Goal: Transaction & Acquisition: Obtain resource

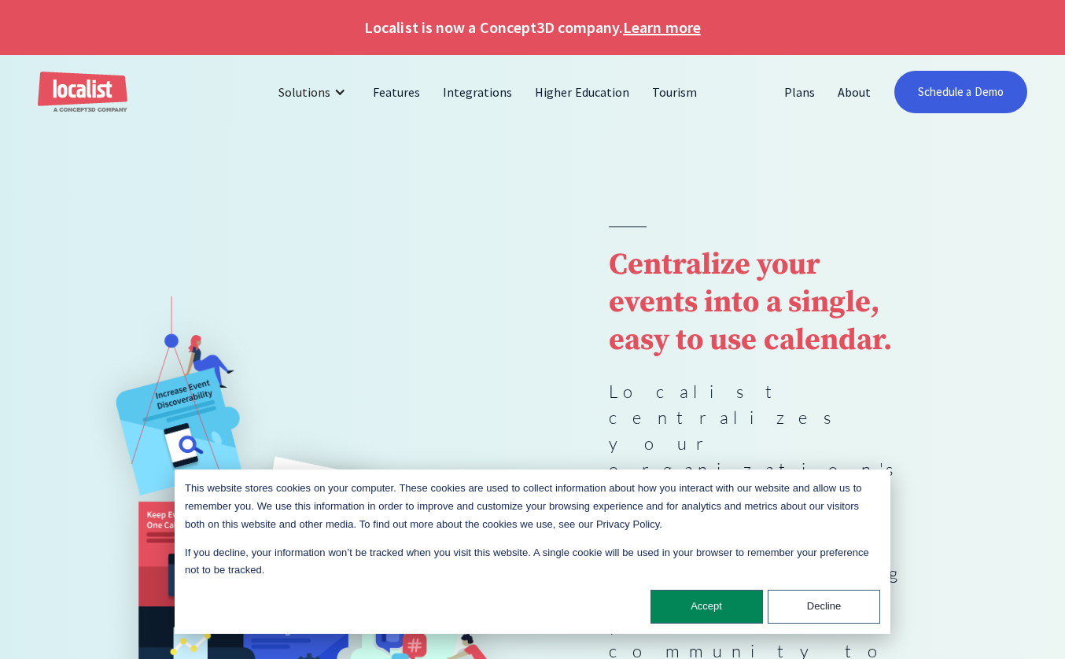
click at [694, 359] on strong "Centralize your events into a single, easy to use calendar." at bounding box center [750, 302] width 283 height 113
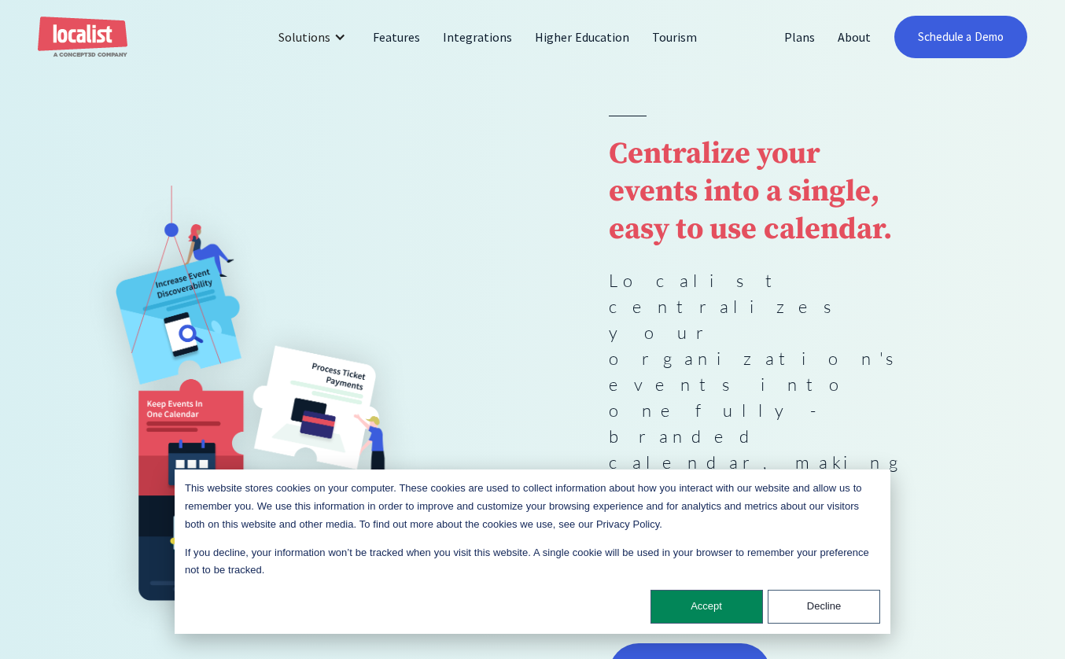
scroll to position [236, 0]
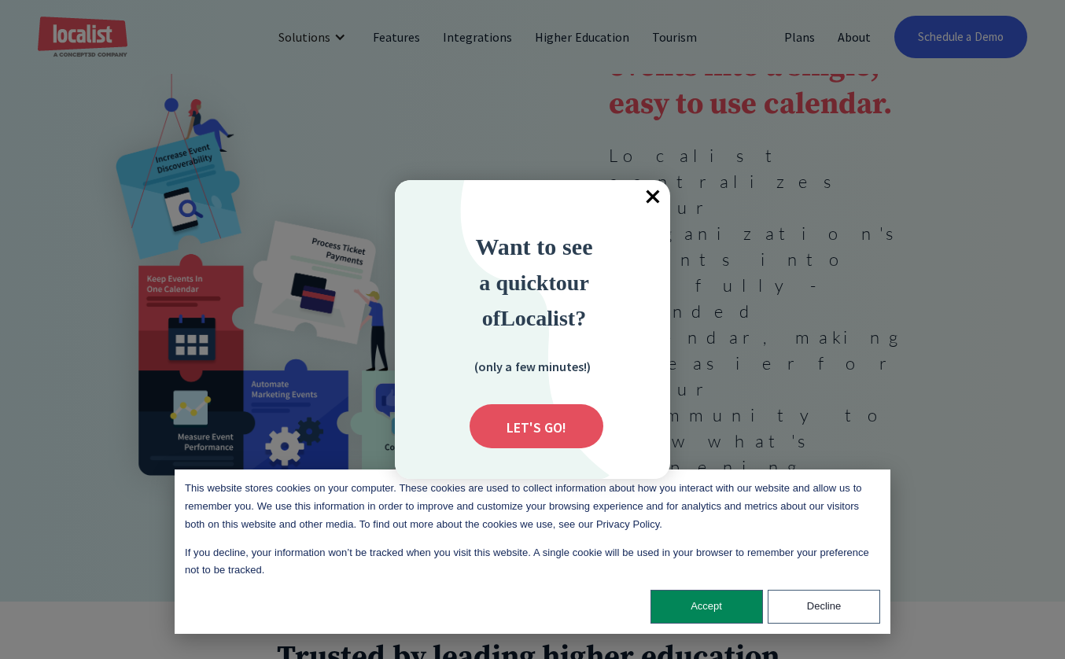
click at [903, 217] on div at bounding box center [532, 329] width 1065 height 659
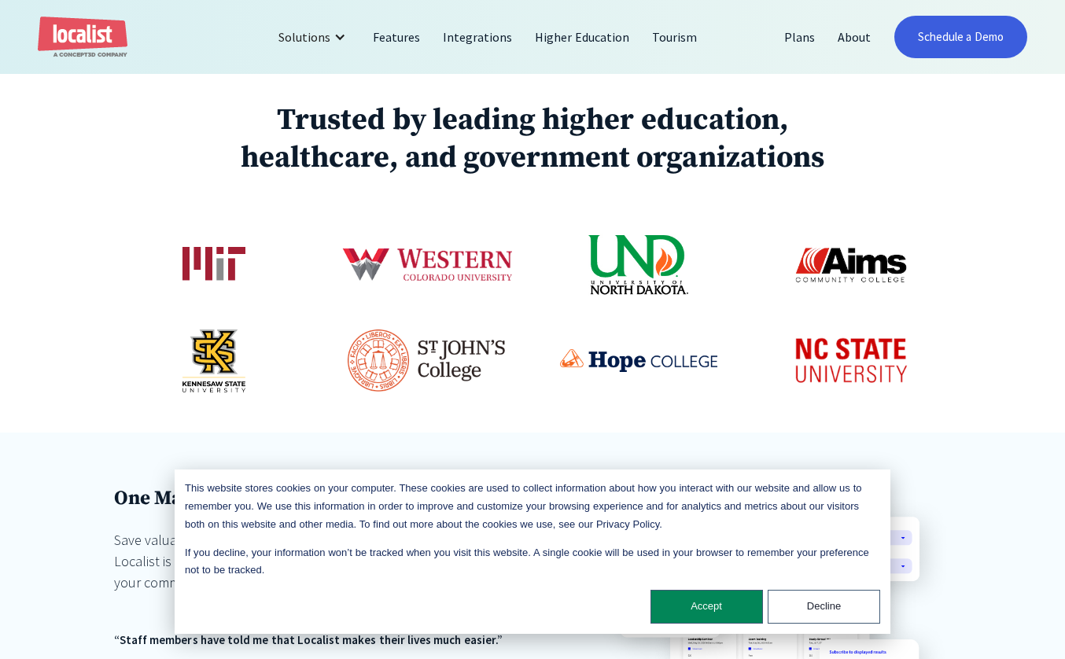
scroll to position [944, 0]
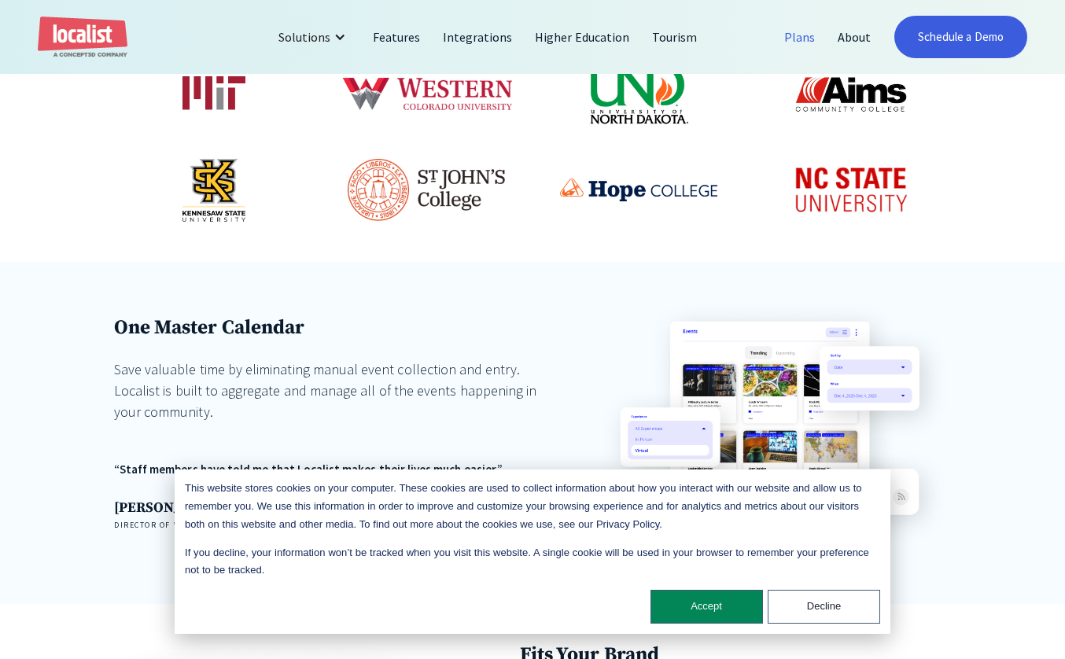
click at [815, 28] on link "Plans" at bounding box center [799, 37] width 53 height 38
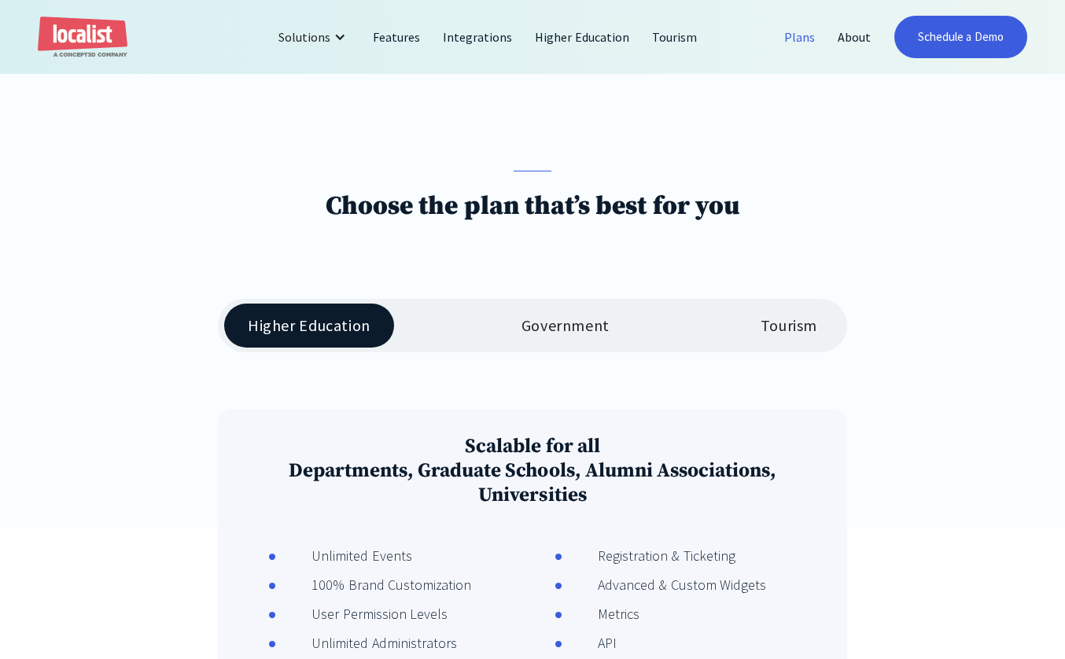
scroll to position [315, 0]
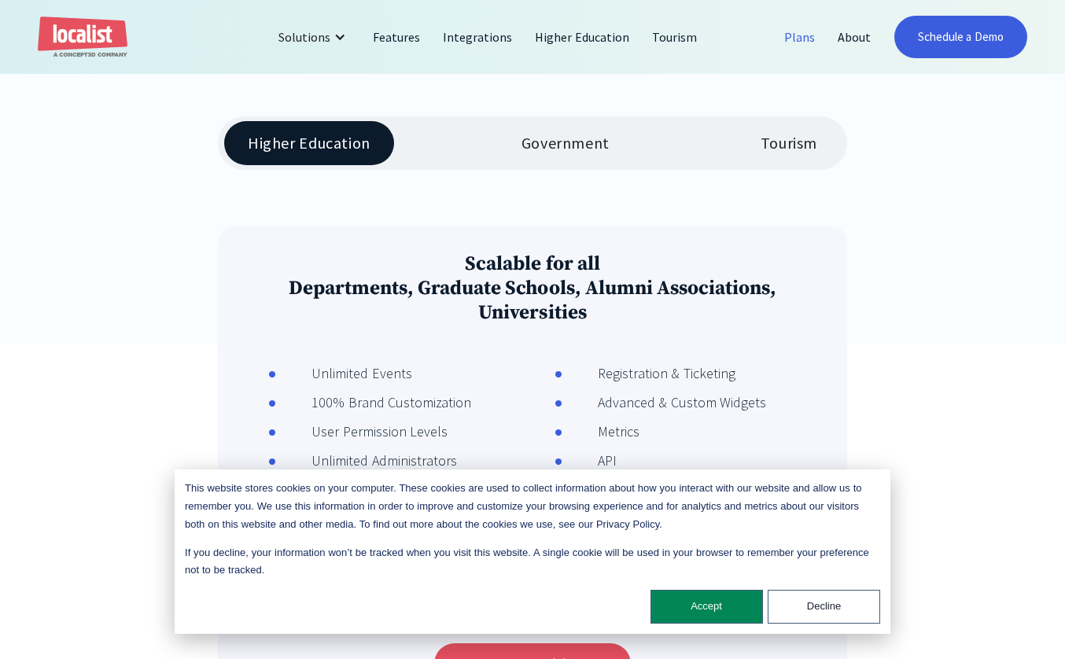
click at [728, 625] on div "This website stores cookies on your computer. These cookies are used to collect…" at bounding box center [532, 551] width 715 height 164
click at [719, 609] on button "Accept" at bounding box center [706, 607] width 112 height 34
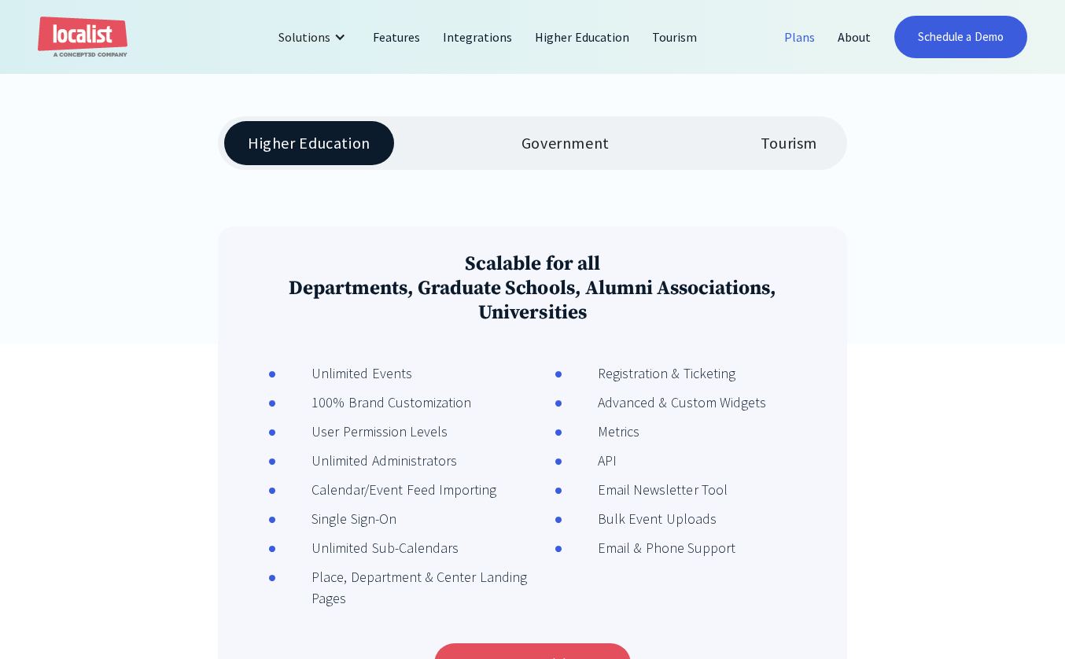
click at [778, 156] on link "Tourism" at bounding box center [789, 143] width 104 height 44
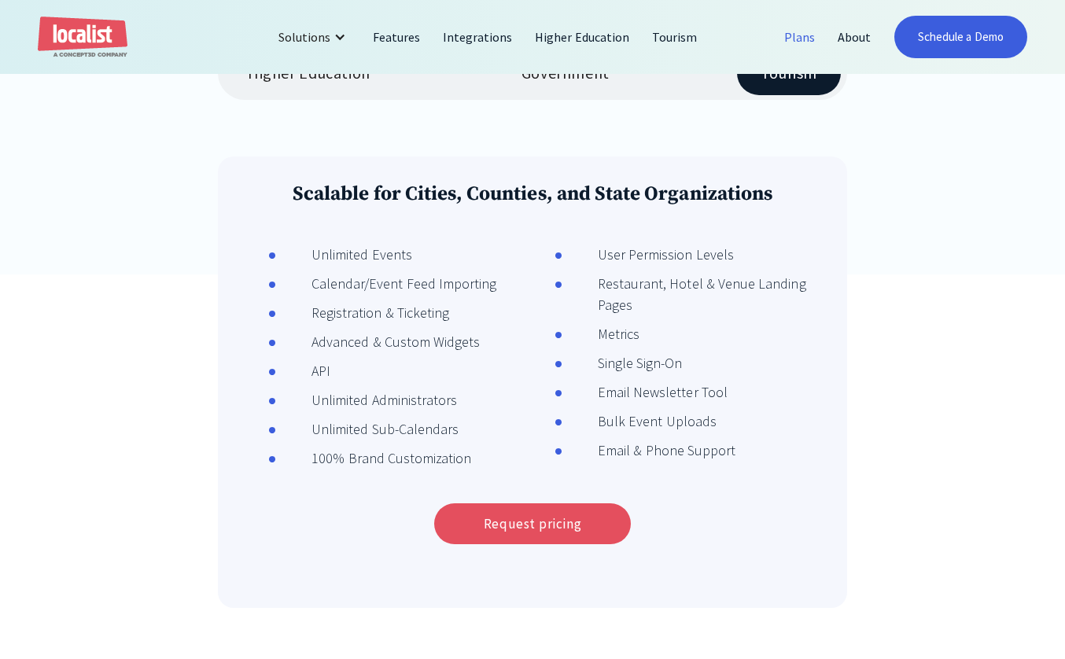
scroll to position [472, 0]
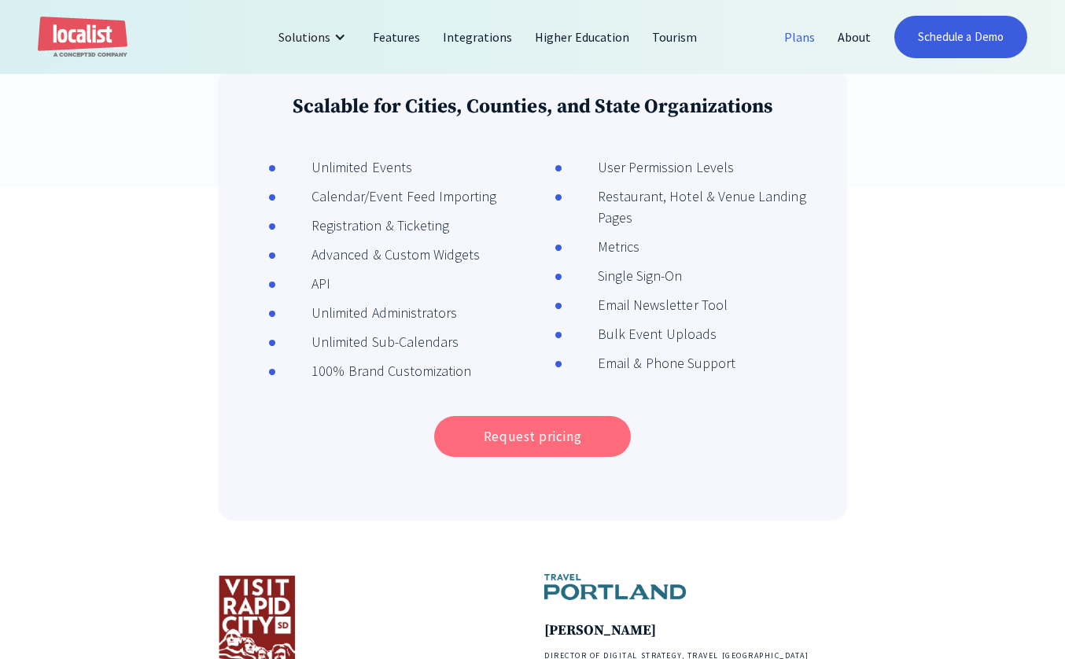
click at [473, 453] on link "Request pricing" at bounding box center [532, 436] width 197 height 41
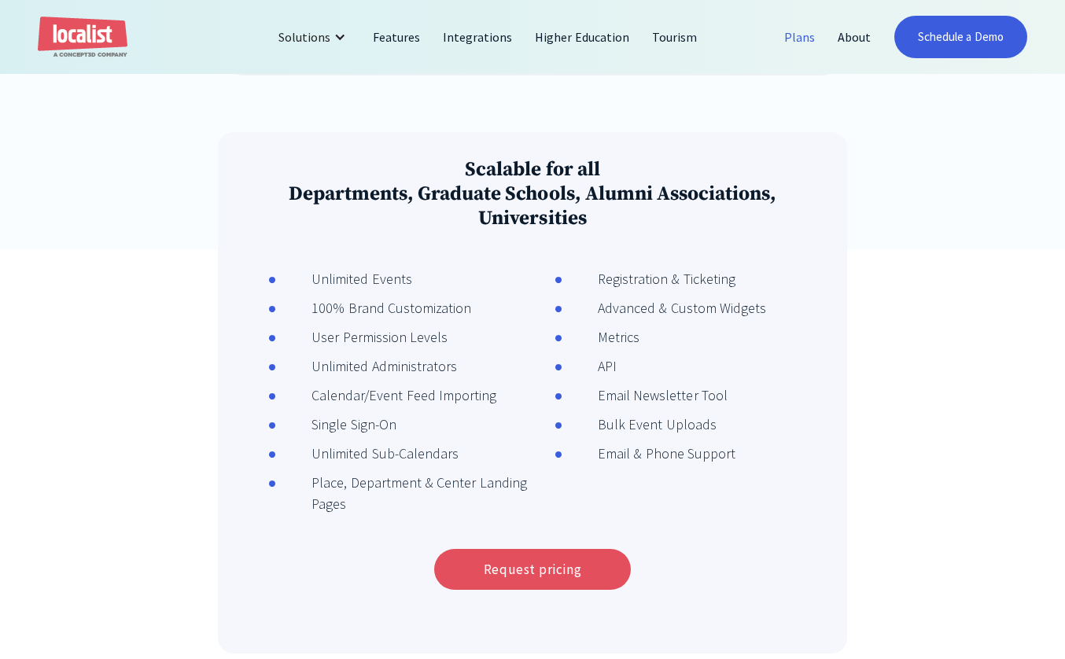
scroll to position [315, 0]
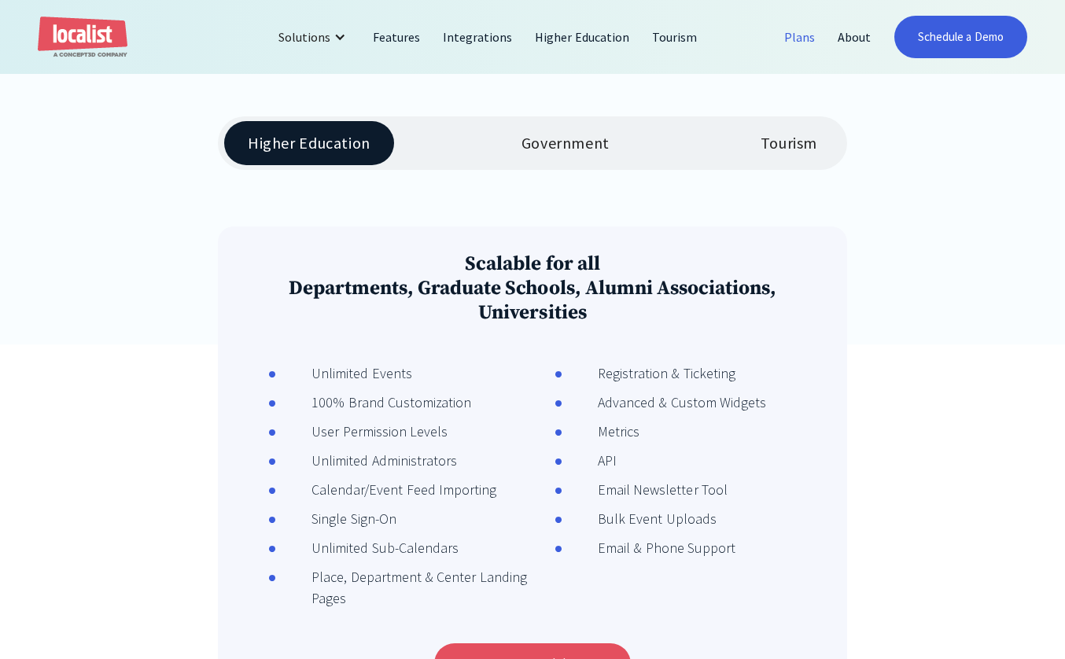
click at [742, 140] on link "Tourism" at bounding box center [789, 143] width 104 height 44
